Goal: Transaction & Acquisition: Obtain resource

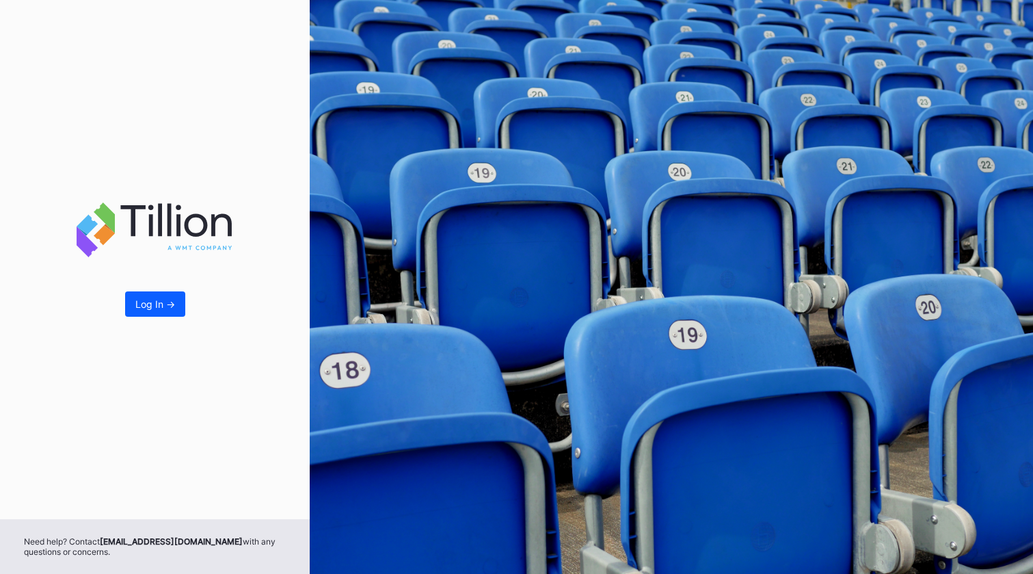
click at [157, 296] on button "Log In ->" at bounding box center [155, 303] width 60 height 25
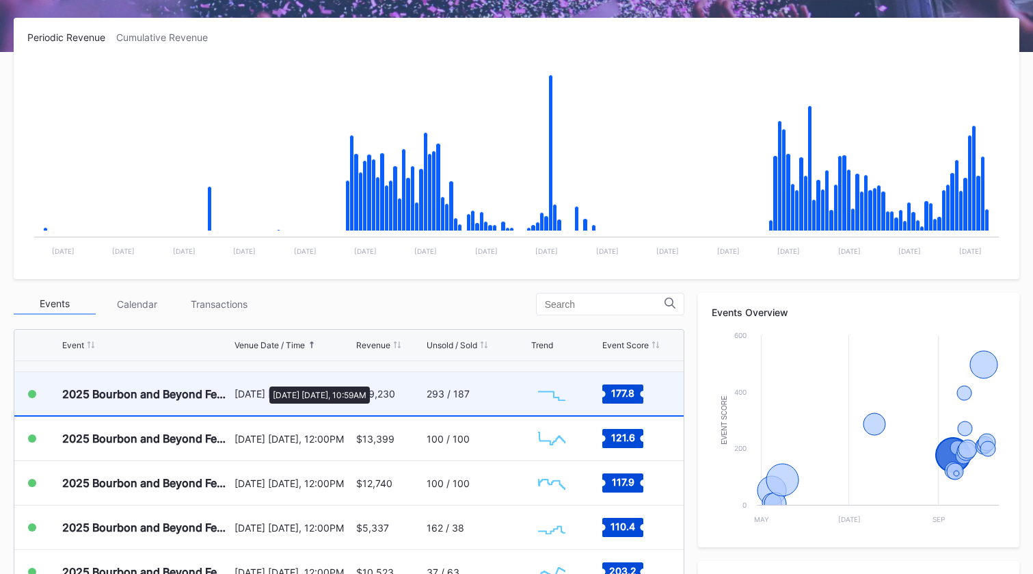
scroll to position [221, 0]
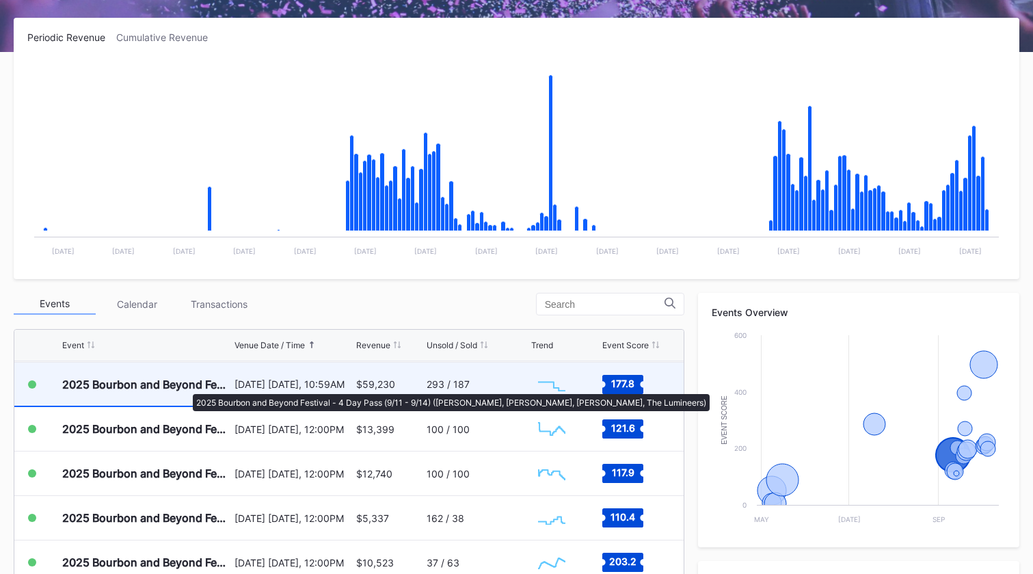
click at [186, 387] on div "2025 Bourbon and Beyond Festival - 4 Day Pass (9/11 - 9/14) (Phish, Noah Kahan,…" at bounding box center [146, 384] width 169 height 14
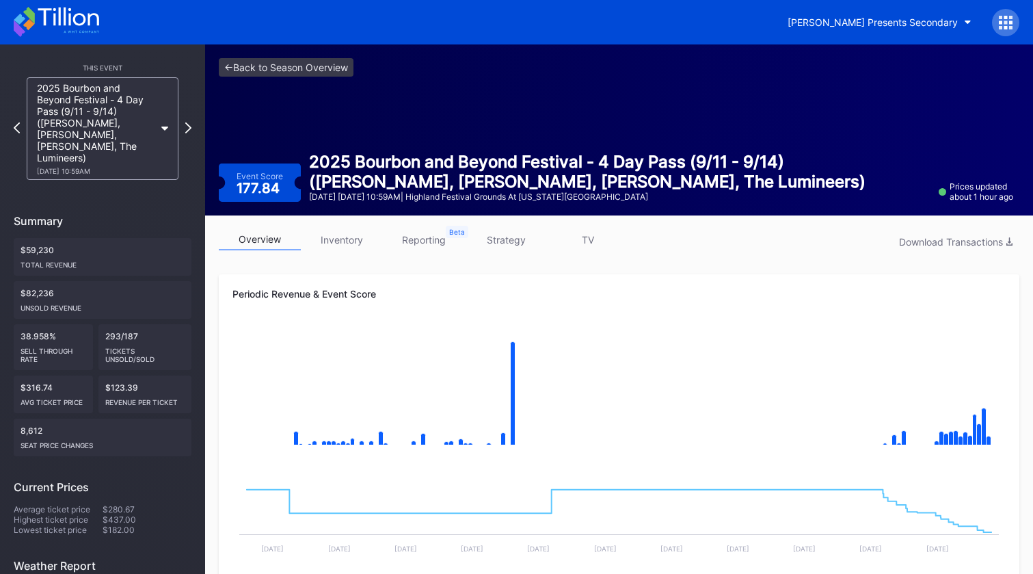
scroll to position [16, 0]
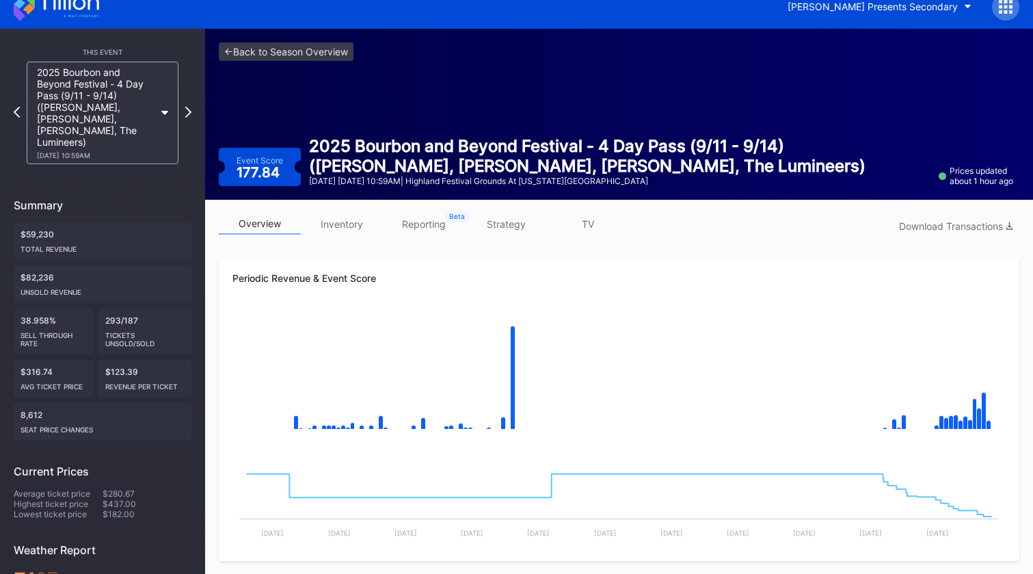
click at [429, 220] on link "reporting" at bounding box center [424, 223] width 82 height 21
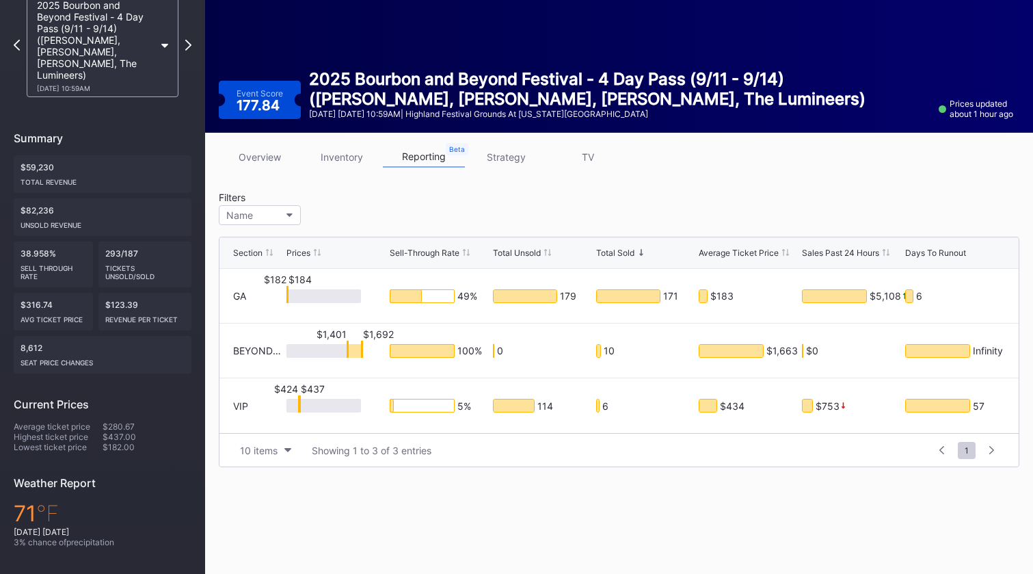
scroll to position [68, 0]
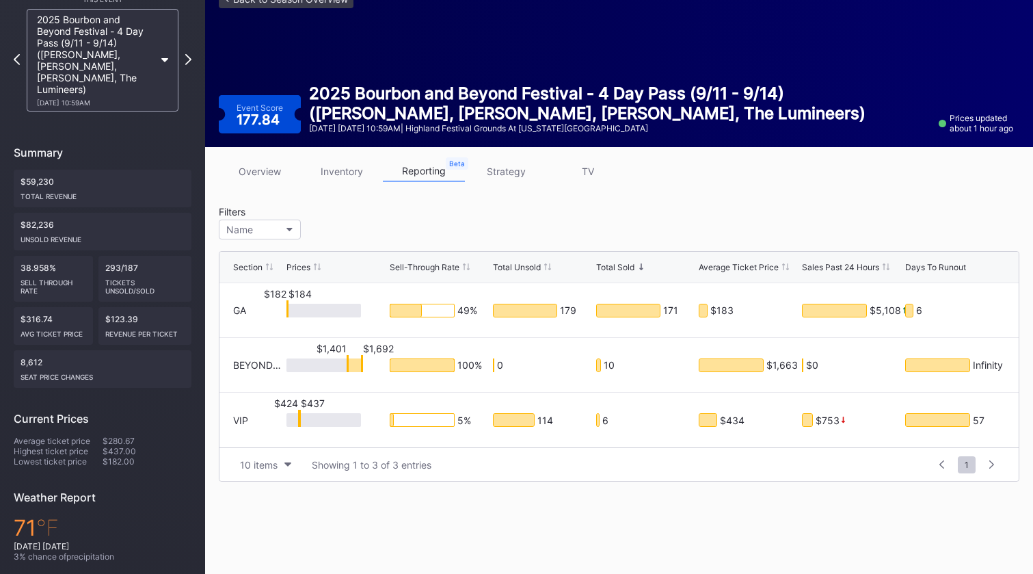
click at [425, 173] on link "reporting" at bounding box center [424, 171] width 82 height 21
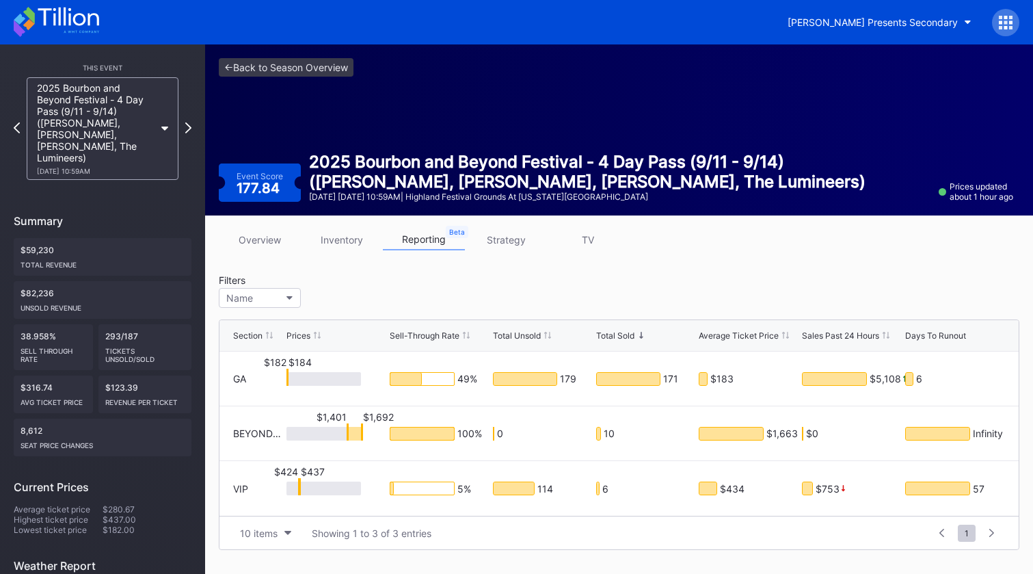
drag, startPoint x: 967, startPoint y: 239, endPoint x: 869, endPoint y: 236, distance: 98.5
click at [868, 237] on div "overview inventory reporting strategy TV" at bounding box center [619, 243] width 801 height 28
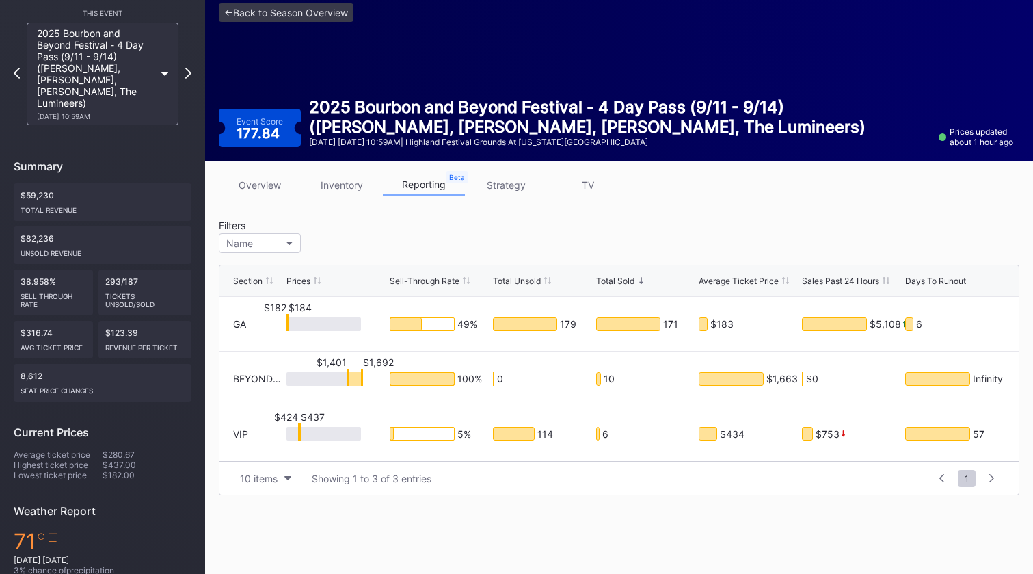
scroll to position [56, 0]
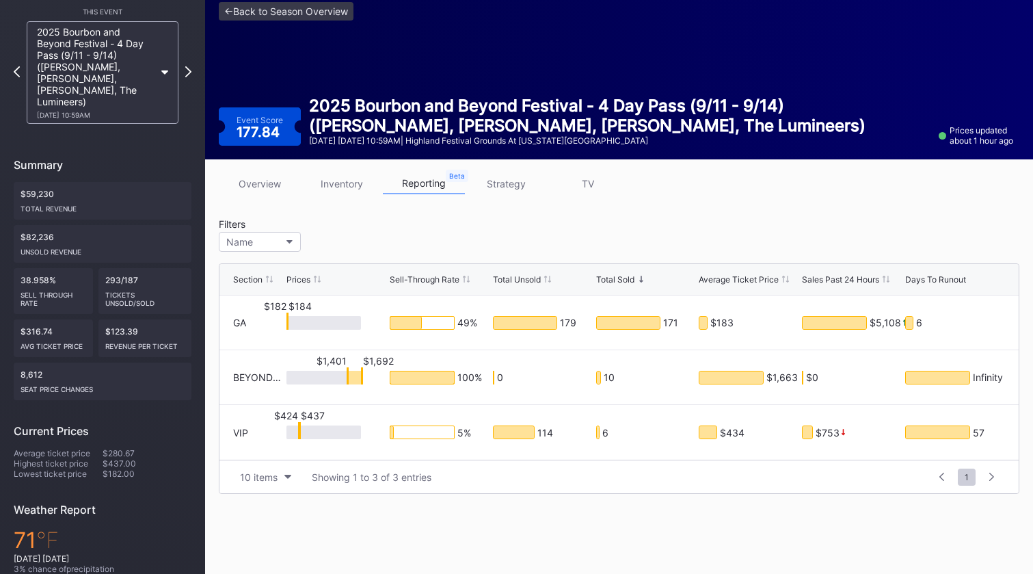
click at [283, 183] on link "overview" at bounding box center [260, 183] width 82 height 21
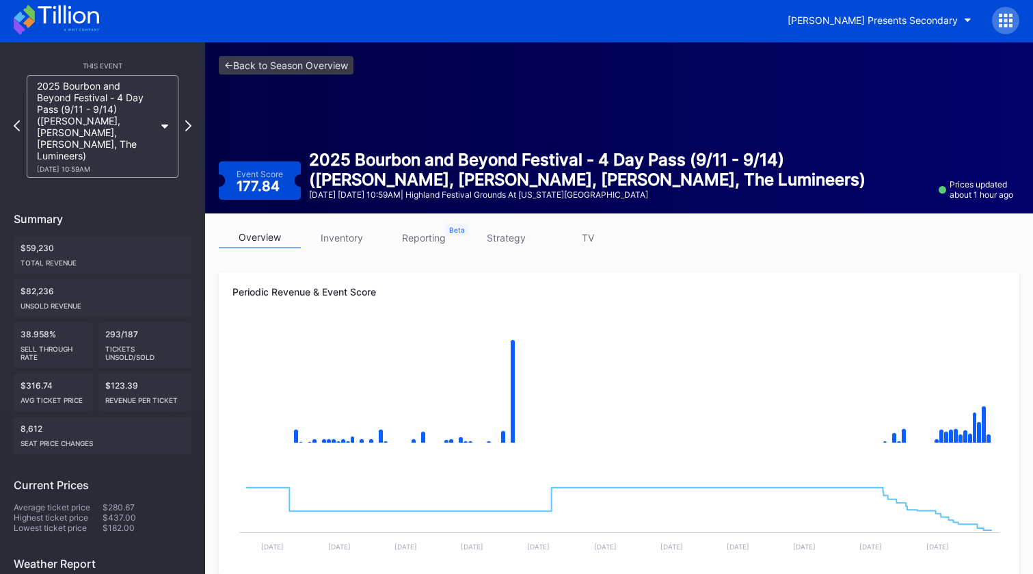
scroll to position [1, 0]
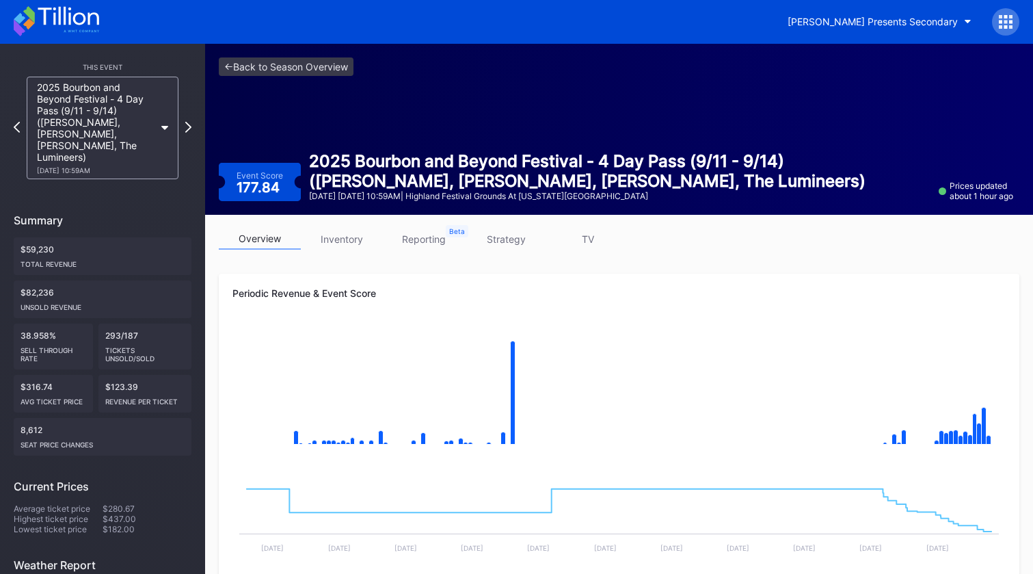
click at [334, 241] on link "inventory" at bounding box center [342, 238] width 82 height 21
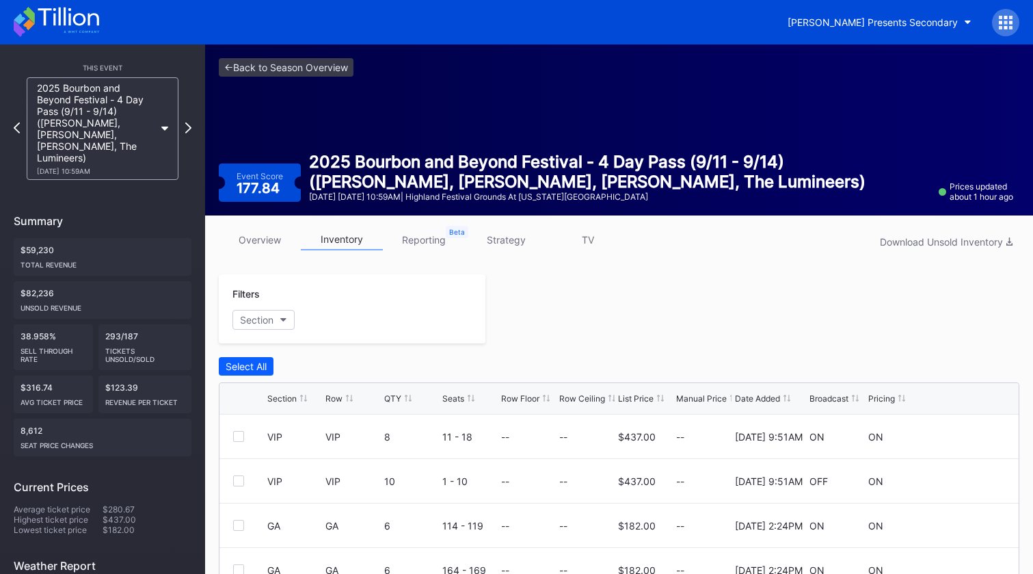
click at [427, 236] on link "reporting" at bounding box center [424, 239] width 82 height 21
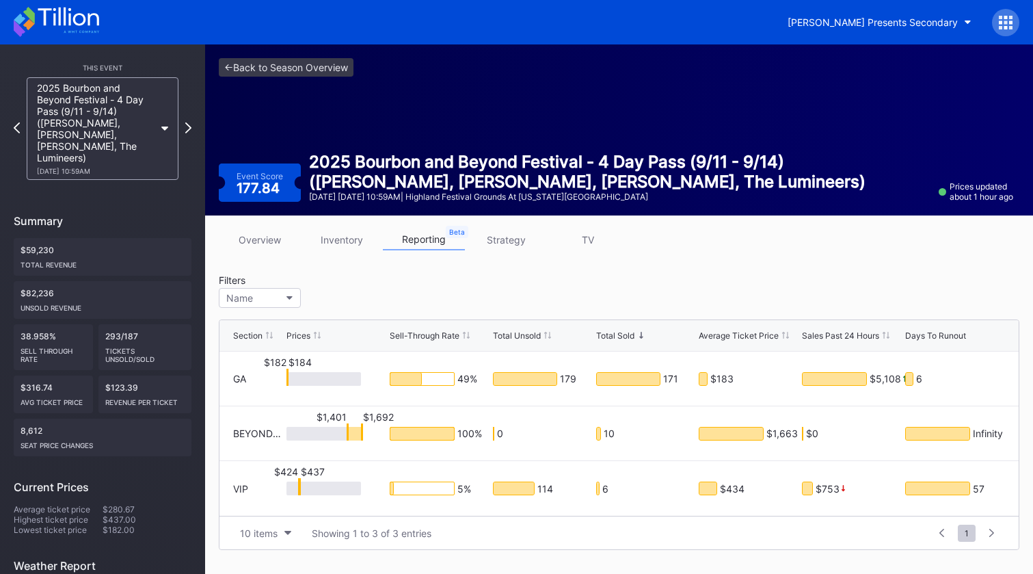
click at [492, 234] on link "strategy" at bounding box center [506, 239] width 82 height 21
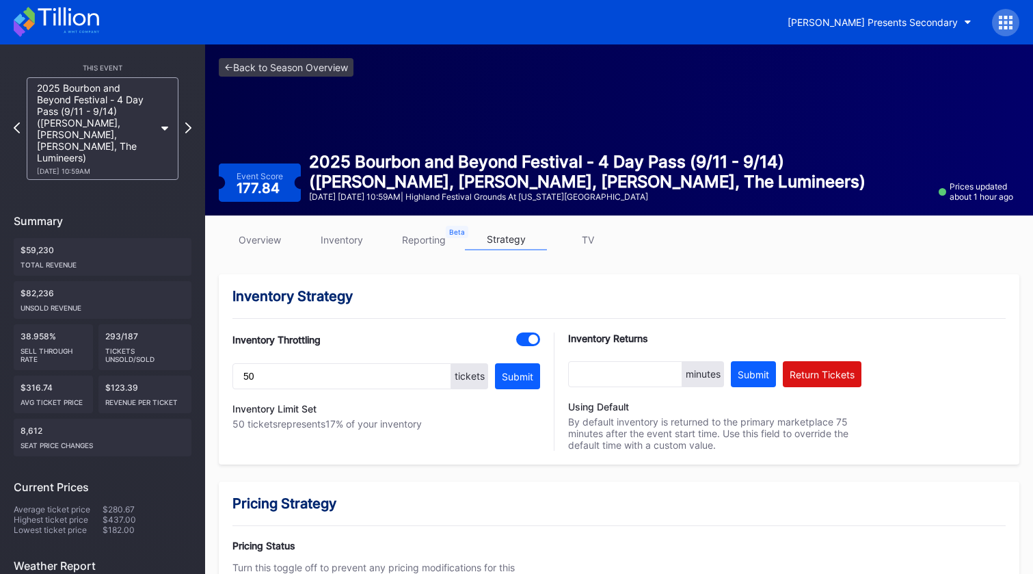
scroll to position [3, 0]
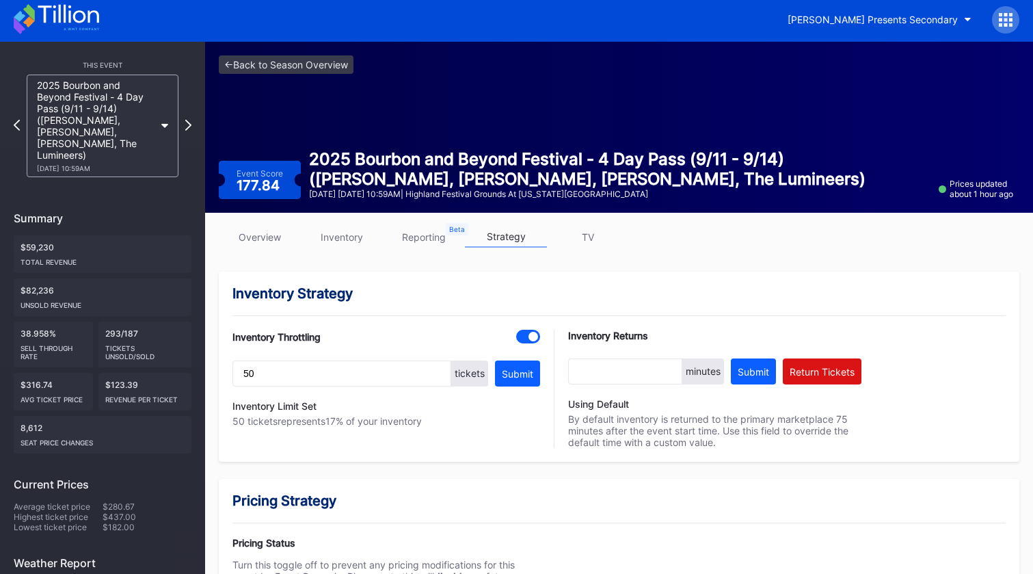
click at [434, 230] on link "reporting" at bounding box center [424, 236] width 82 height 21
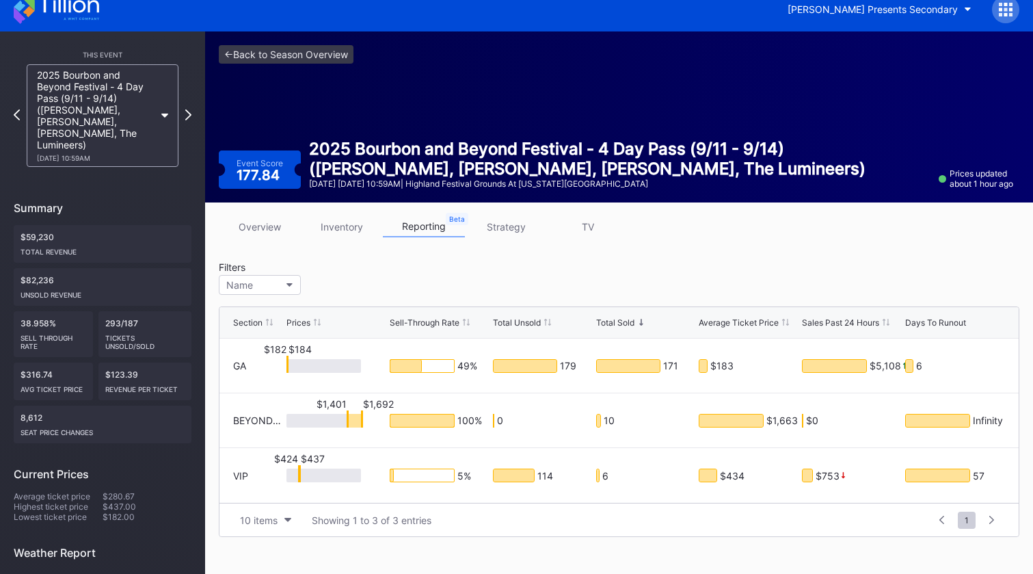
scroll to position [17, 0]
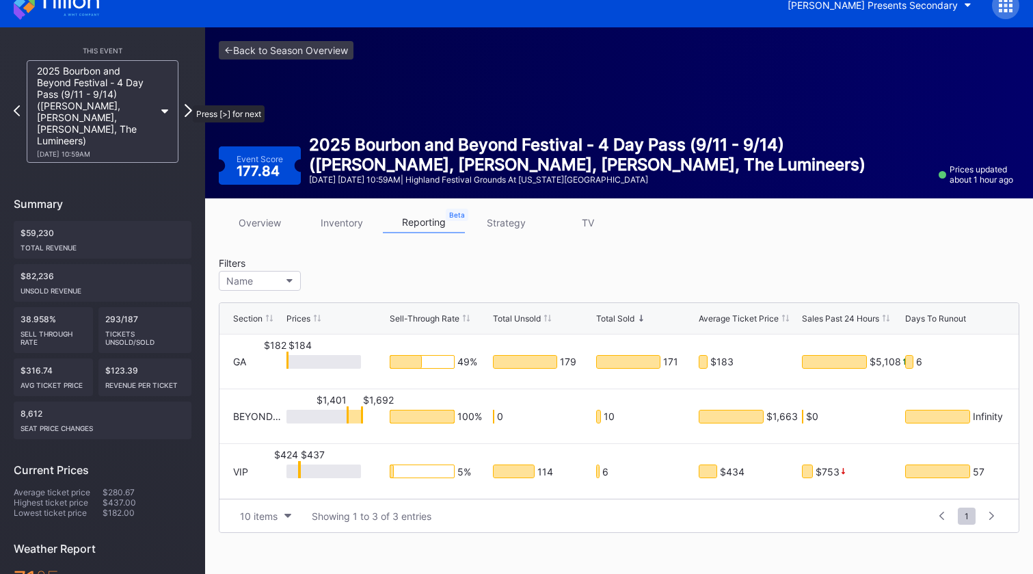
click at [187, 104] on icon at bounding box center [189, 110] width 8 height 13
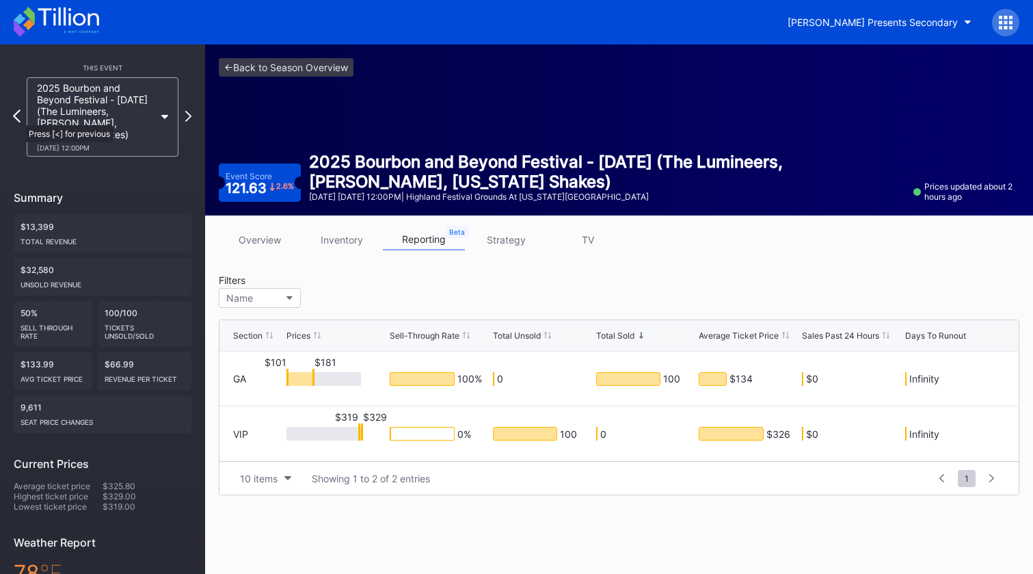
click at [18, 118] on icon at bounding box center [17, 115] width 8 height 13
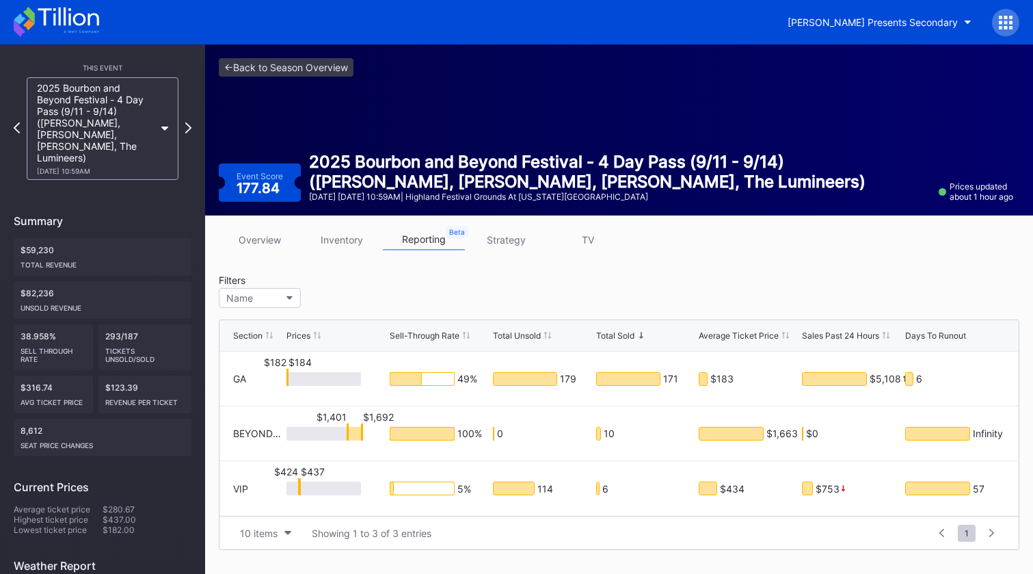
click at [18, 122] on icon at bounding box center [17, 127] width 6 height 11
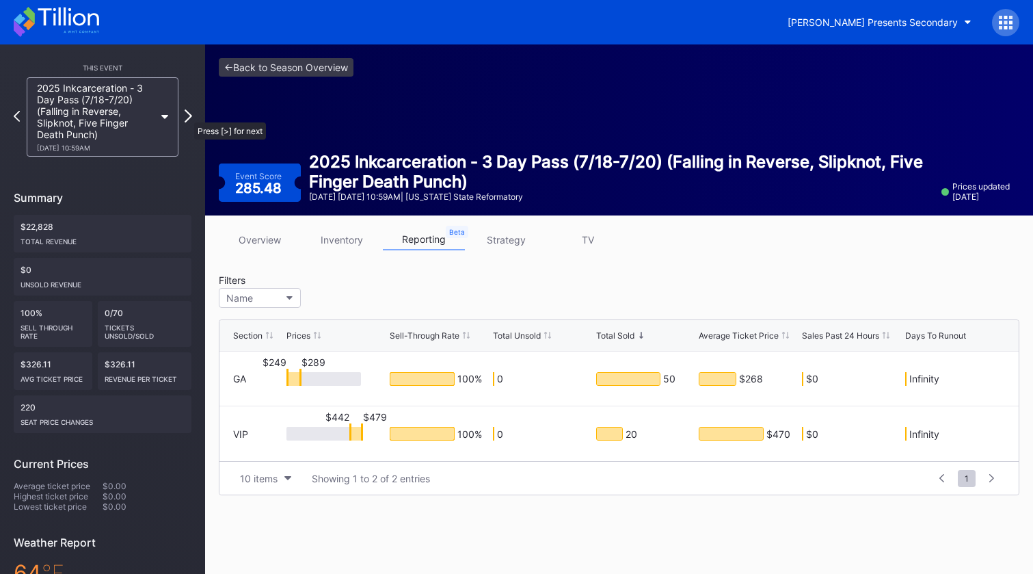
click at [187, 116] on icon at bounding box center [189, 115] width 8 height 13
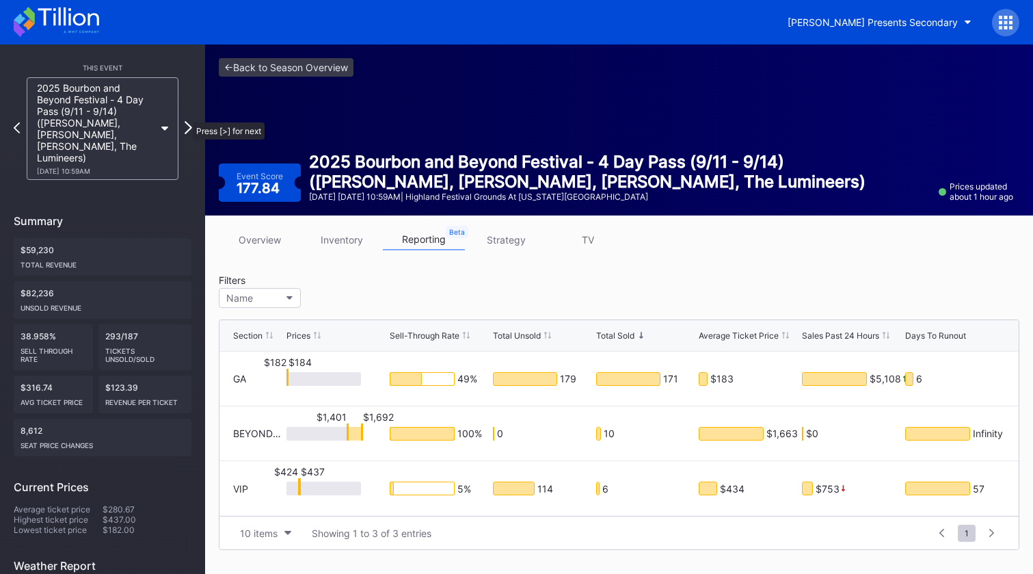
click at [186, 121] on icon at bounding box center [189, 127] width 8 height 13
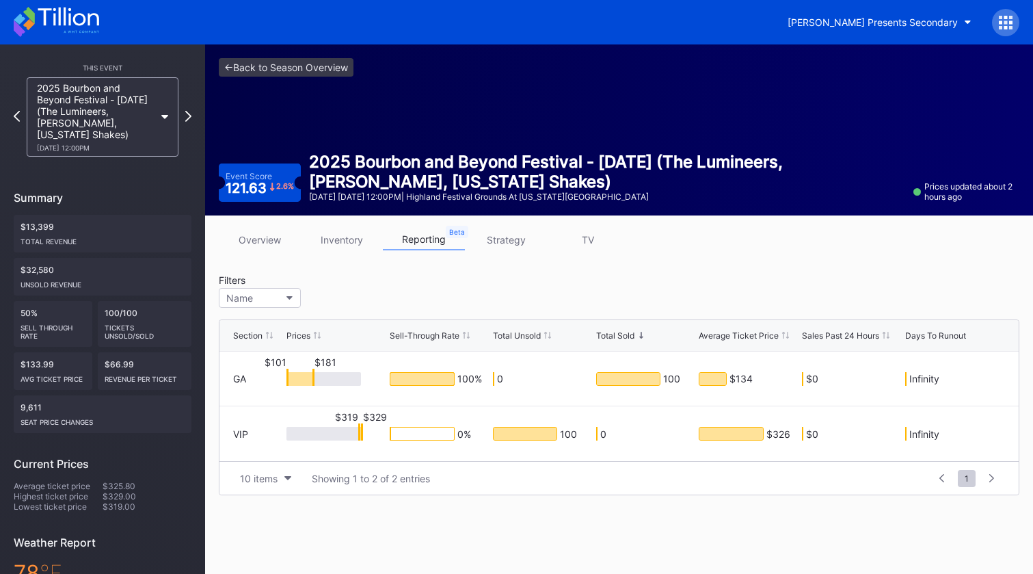
click at [882, 279] on div "Filters Name" at bounding box center [619, 293] width 801 height 38
drag, startPoint x: 771, startPoint y: 241, endPoint x: 946, endPoint y: 288, distance: 181.8
click at [947, 288] on div "overview inventory reporting strategy TV Filters Name Section Prices Sell-Throu…" at bounding box center [619, 361] width 828 height 293
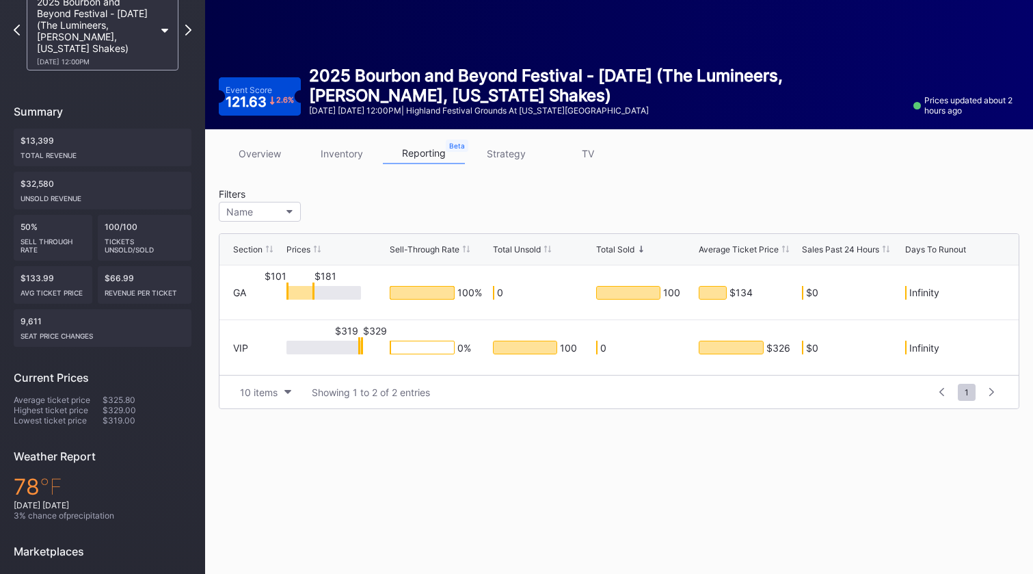
scroll to position [88, 0]
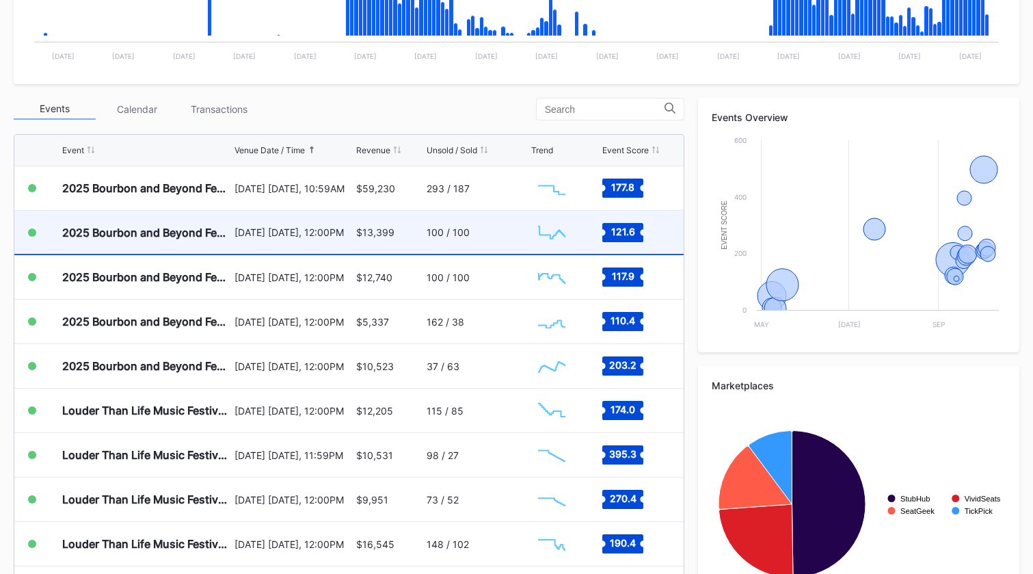
scroll to position [426, 0]
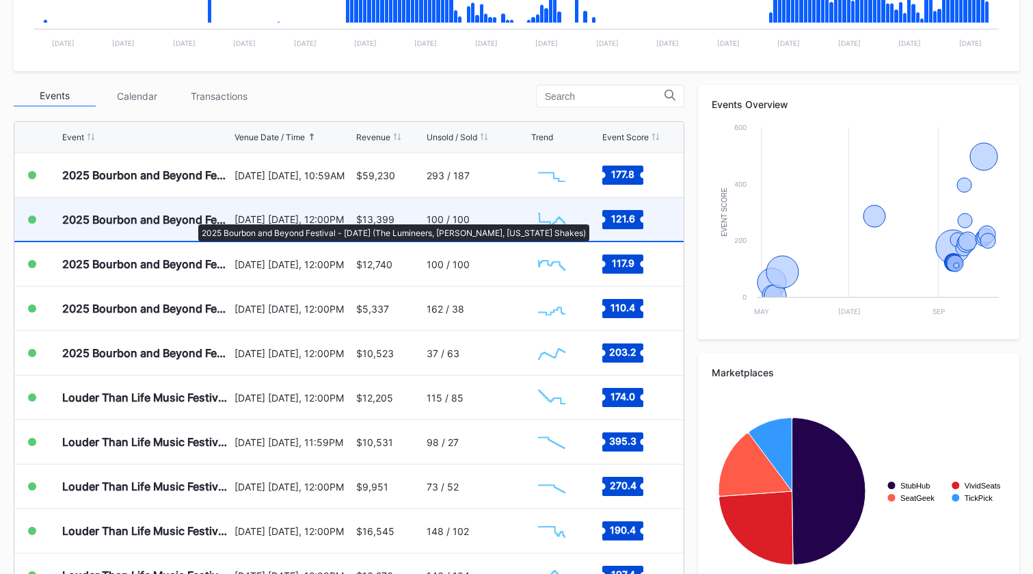
click at [191, 217] on div "2025 Bourbon and Beyond Festival - [DATE] (The Lumineers, [PERSON_NAME], [US_ST…" at bounding box center [146, 220] width 169 height 14
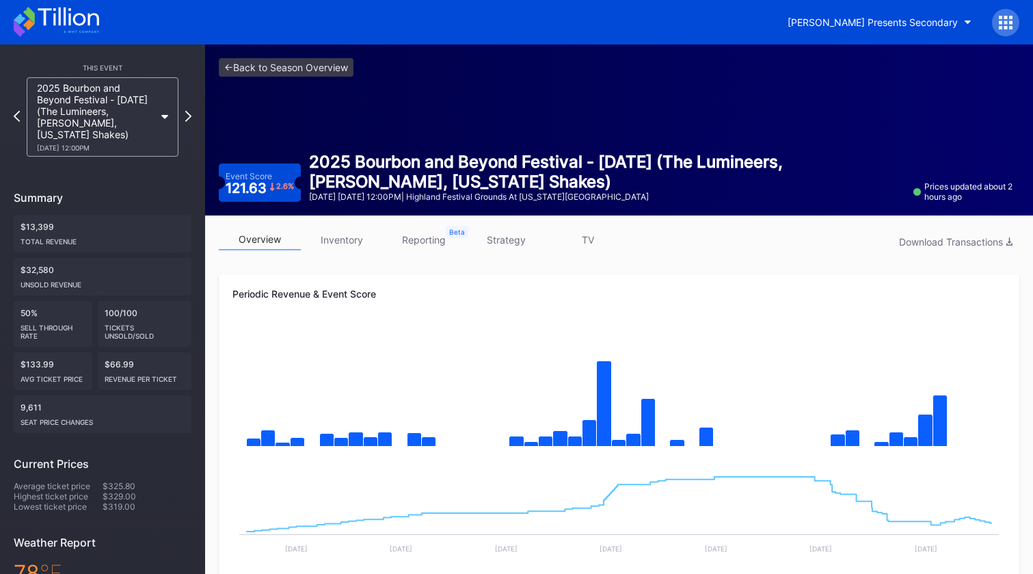
click at [417, 233] on link "reporting" at bounding box center [424, 239] width 82 height 21
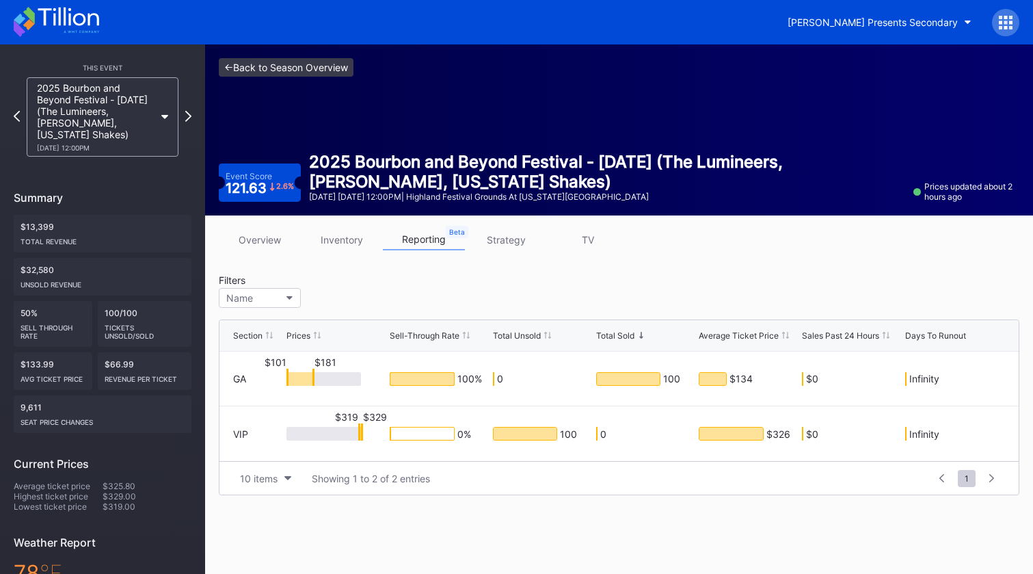
click at [299, 65] on link "<- Back to Season Overview" at bounding box center [286, 67] width 135 height 18
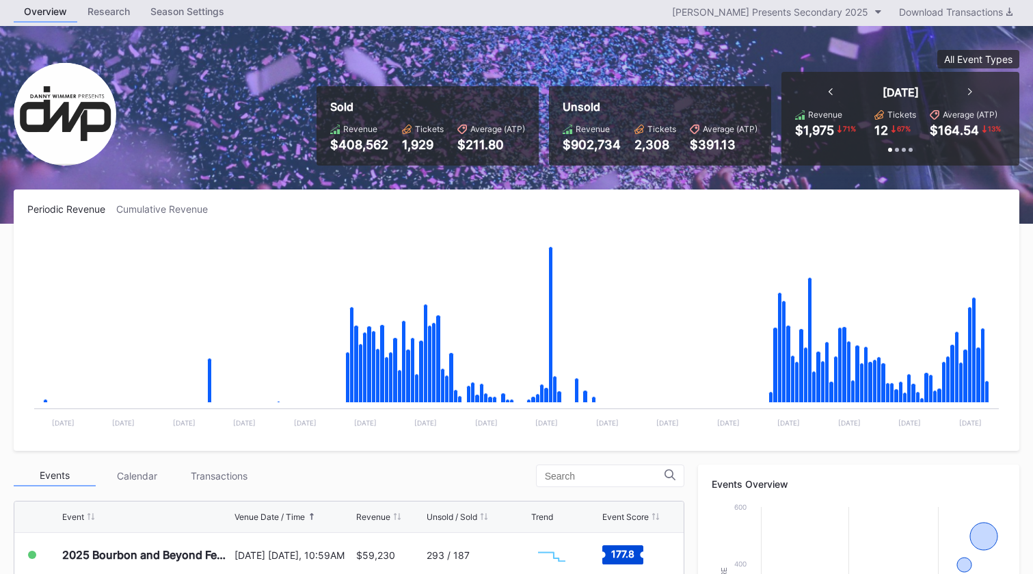
scroll to position [48, 0]
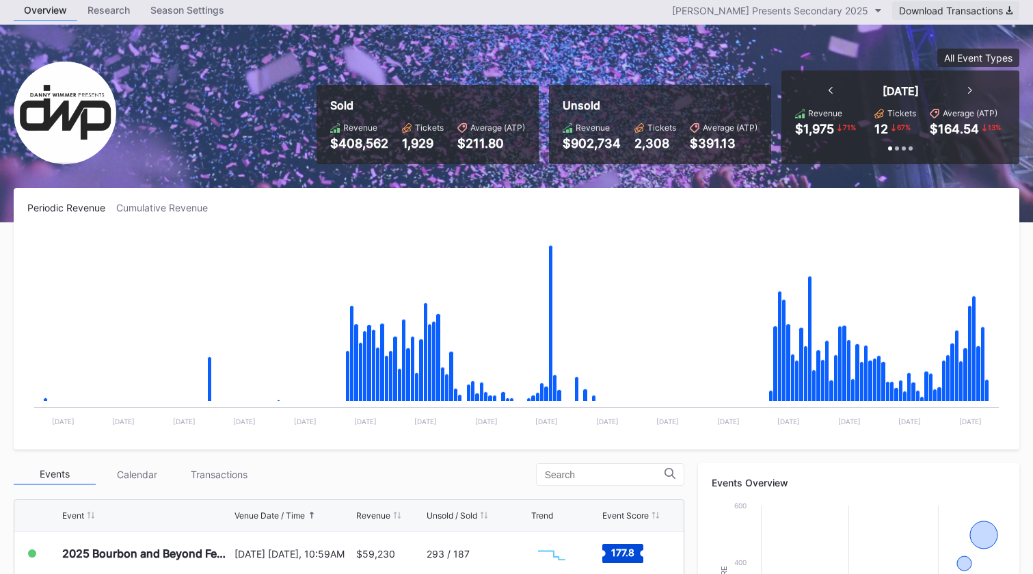
click at [977, 12] on div "Download Transactions" at bounding box center [956, 11] width 114 height 12
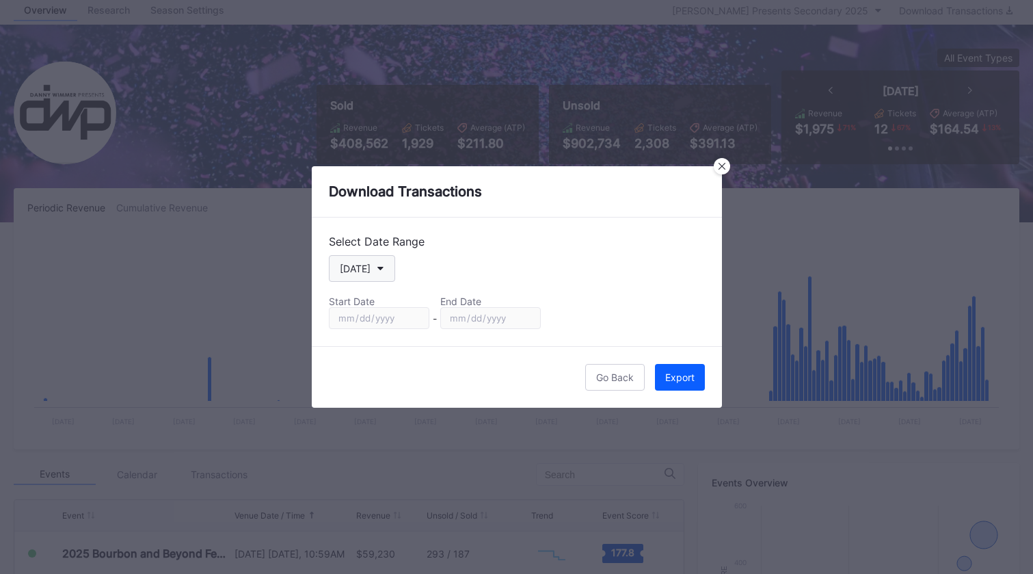
click at [381, 269] on button "[DATE]" at bounding box center [362, 268] width 66 height 27
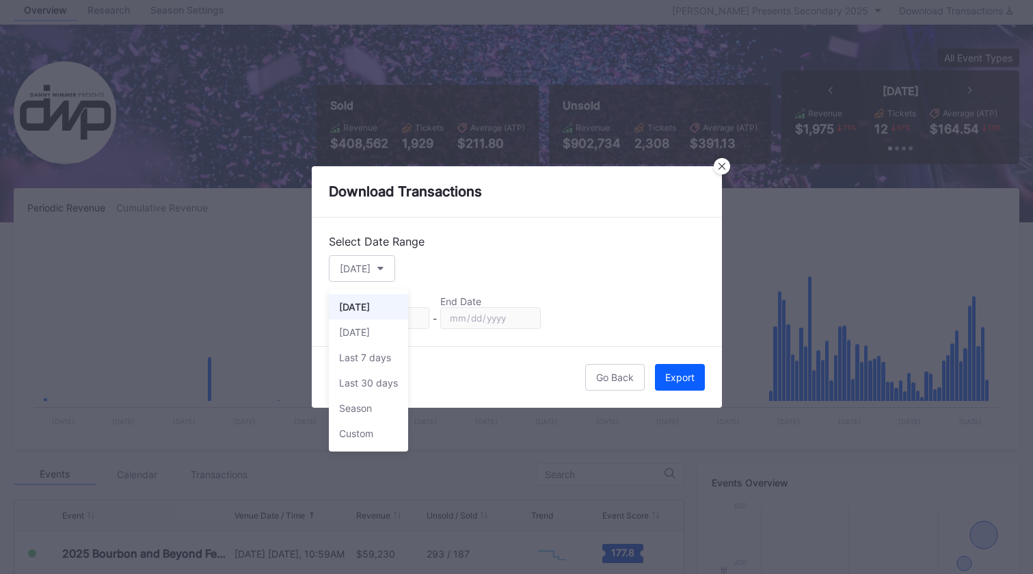
click at [361, 432] on div "Custom" at bounding box center [356, 433] width 34 height 12
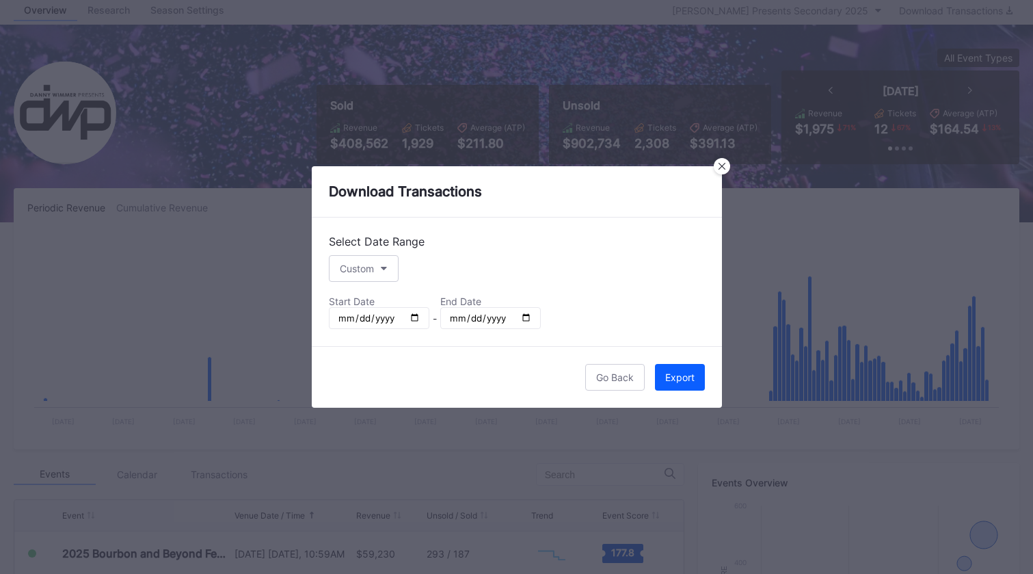
click at [409, 320] on input "[DATE]" at bounding box center [379, 318] width 101 height 22
type input "[DATE]"
click at [511, 346] on div "Go Back Export" at bounding box center [517, 377] width 410 height 62
click at [681, 374] on div "Export" at bounding box center [679, 377] width 29 height 12
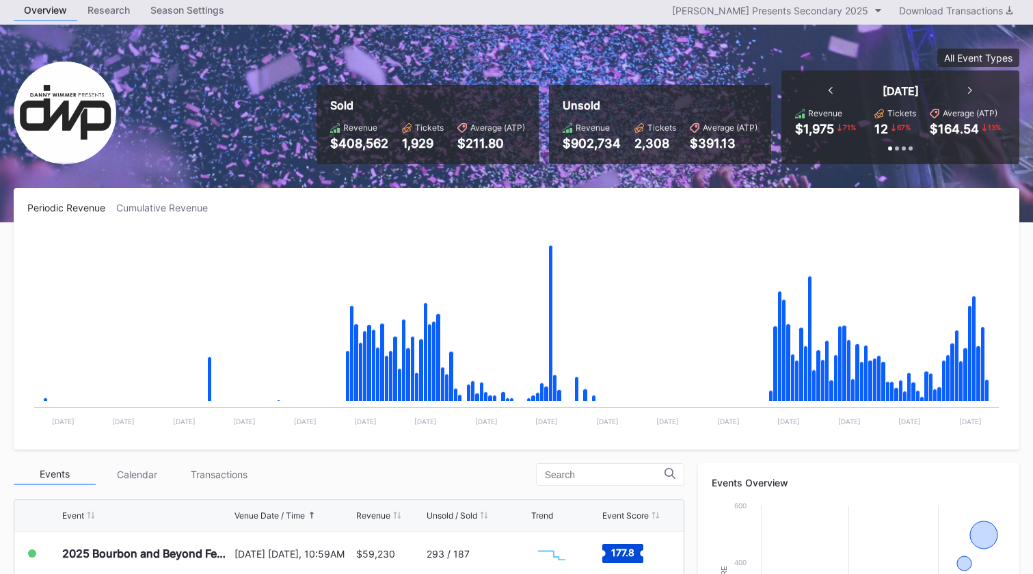
scroll to position [49, 0]
